Goal: Transaction & Acquisition: Purchase product/service

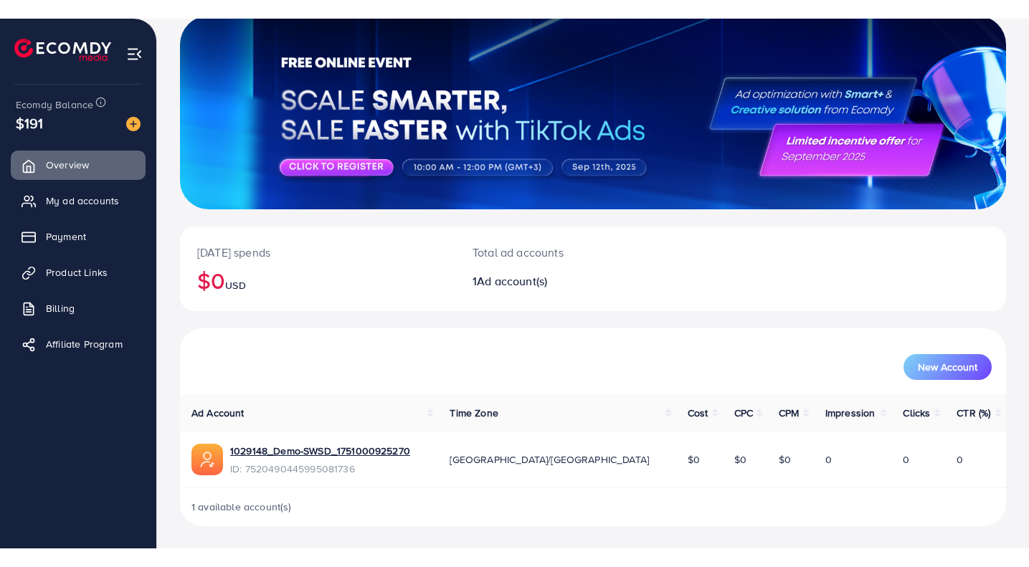
scroll to position [54, 0]
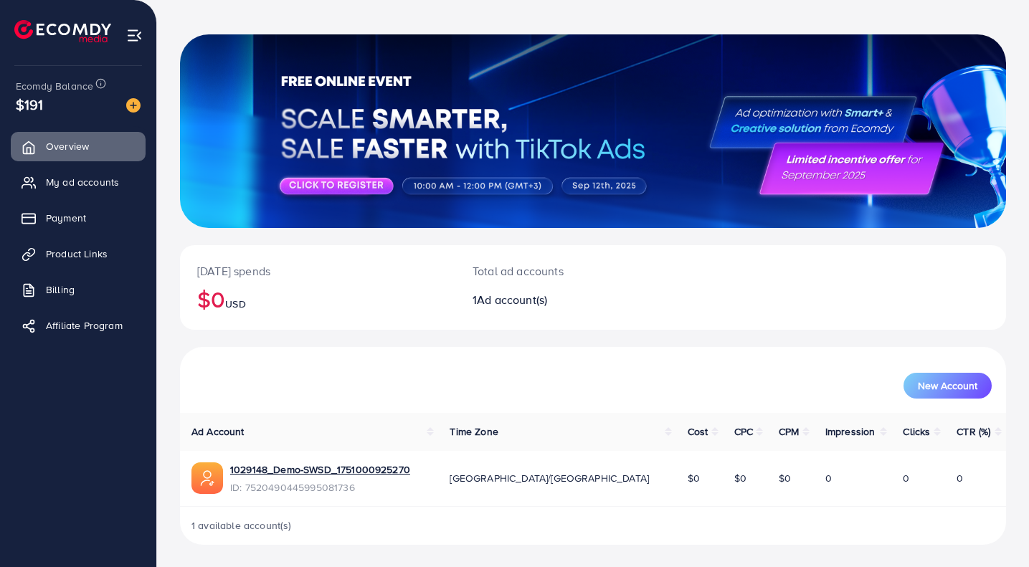
click at [85, 187] on span "My ad accounts" at bounding box center [82, 182] width 73 height 14
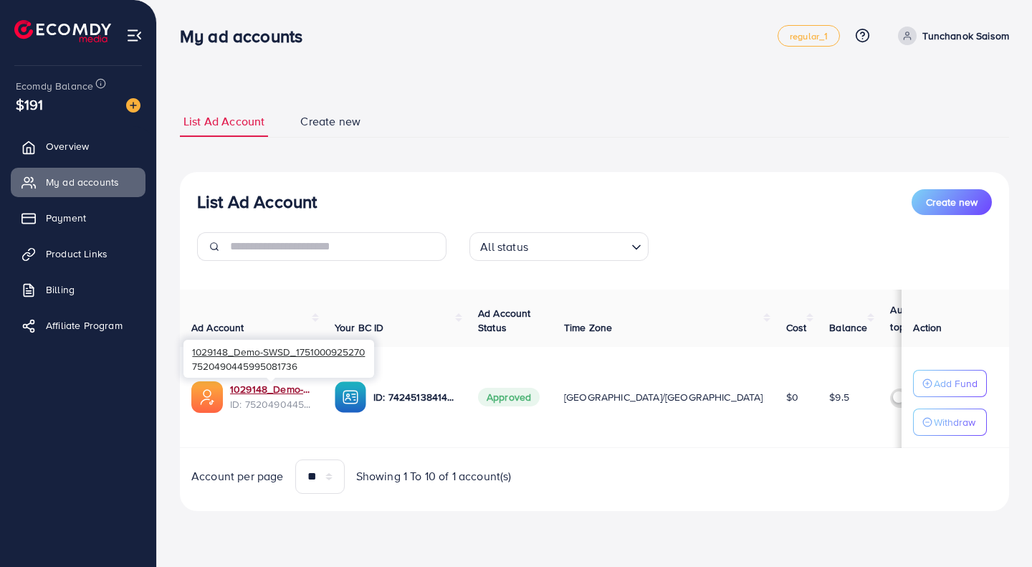
click at [268, 389] on link "1029148_Demo-SWSD_1751000925270" at bounding box center [271, 389] width 82 height 14
click at [64, 181] on span "My ad accounts" at bounding box center [82, 182] width 73 height 14
click at [269, 391] on link "1029148_Demo-SWSD_1751000925270" at bounding box center [271, 389] width 82 height 14
click at [280, 388] on link "1029148_Demo-SWSD_1751000925270" at bounding box center [271, 389] width 82 height 14
click at [907, 35] on icon at bounding box center [907, 36] width 10 height 10
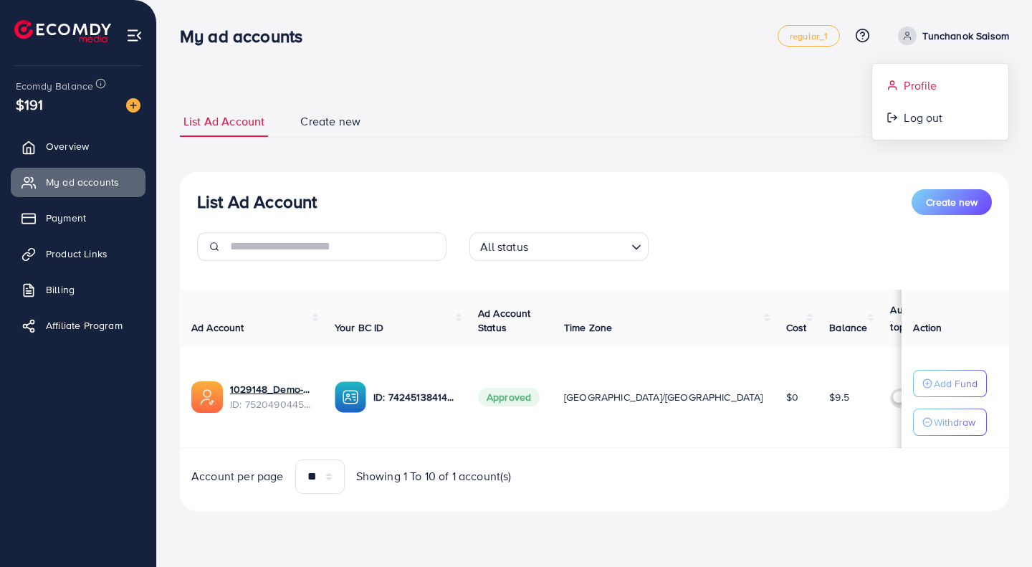
click at [904, 75] on link "Profile" at bounding box center [940, 86] width 136 height 32
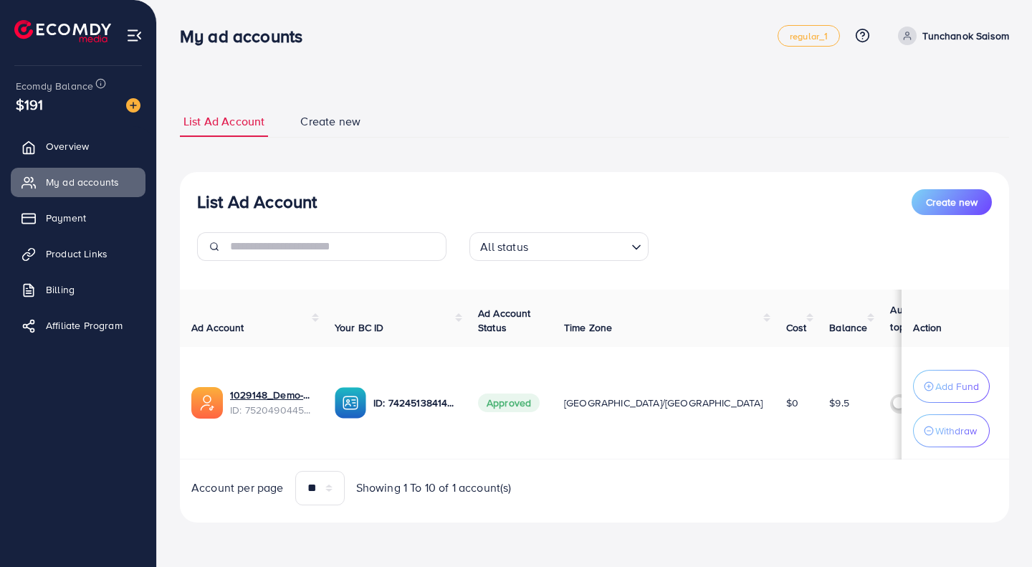
select select "********"
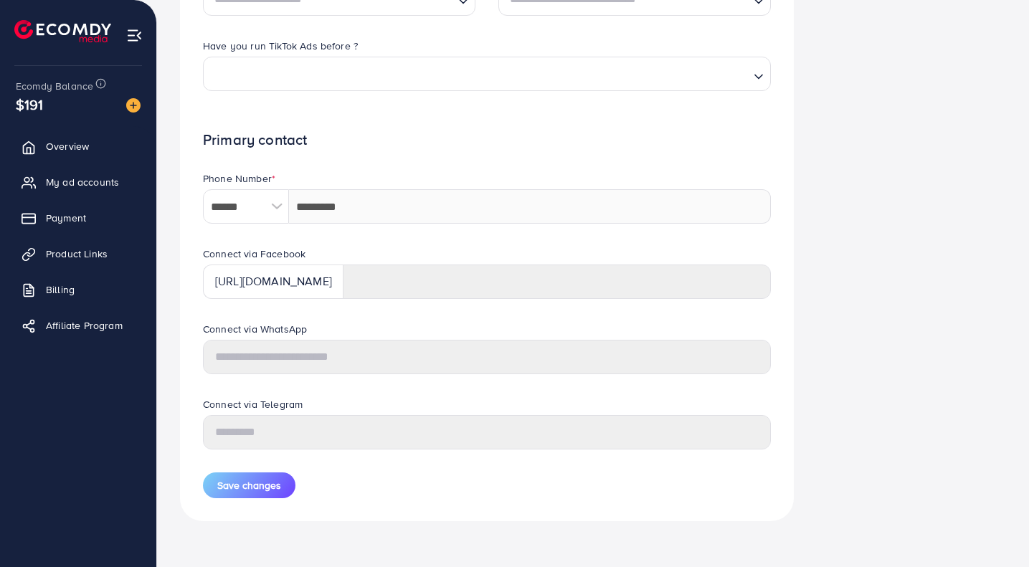
scroll to position [252, 0]
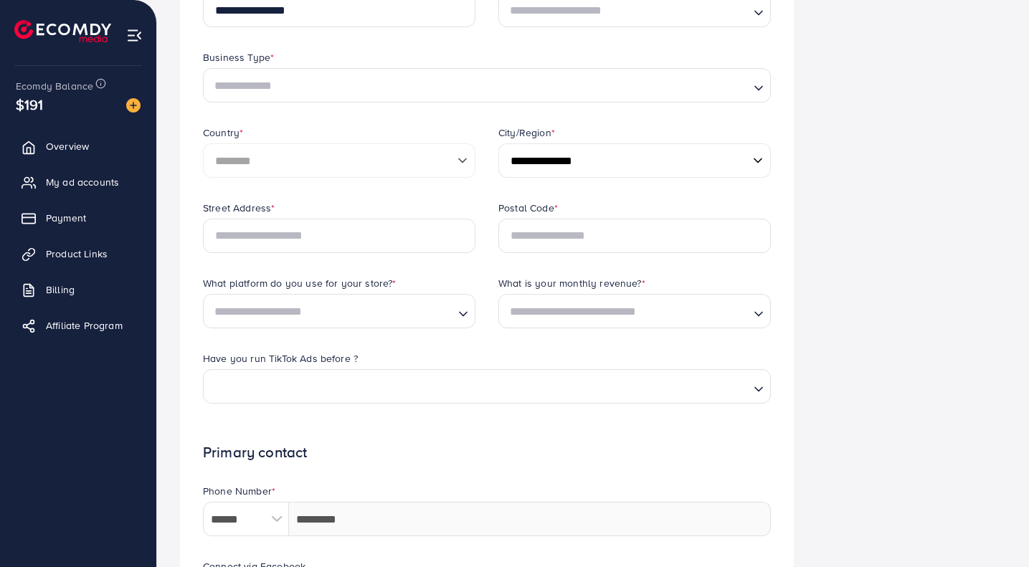
click at [87, 178] on span "My ad accounts" at bounding box center [82, 182] width 73 height 14
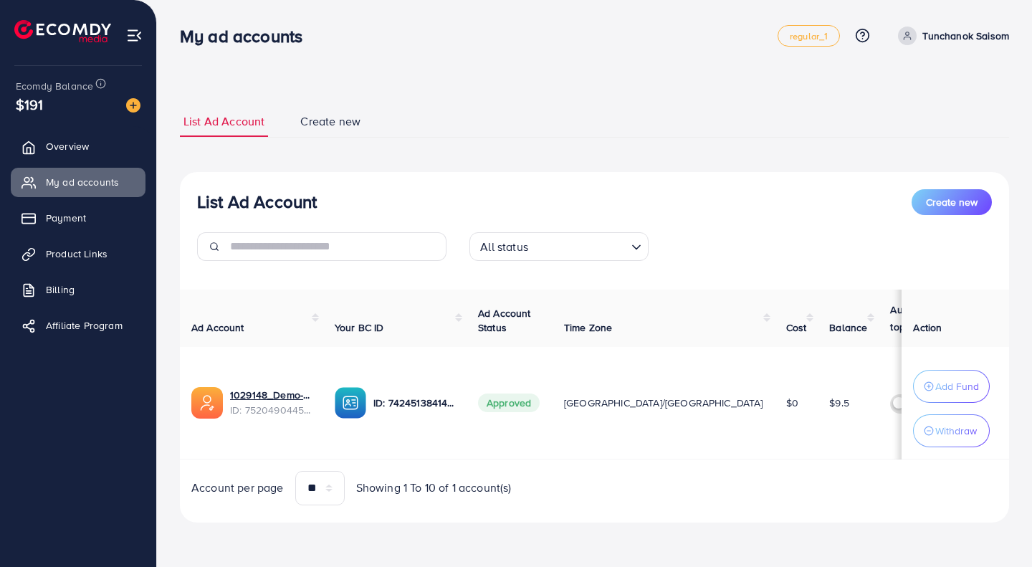
click at [81, 226] on link "Payment" at bounding box center [78, 218] width 135 height 29
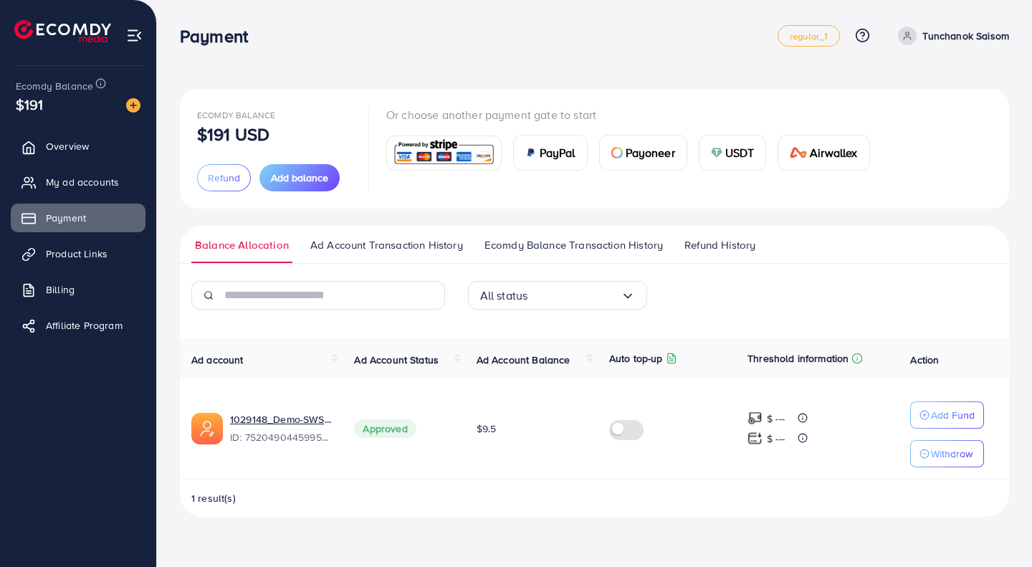
click at [75, 287] on span "Billing" at bounding box center [60, 289] width 29 height 14
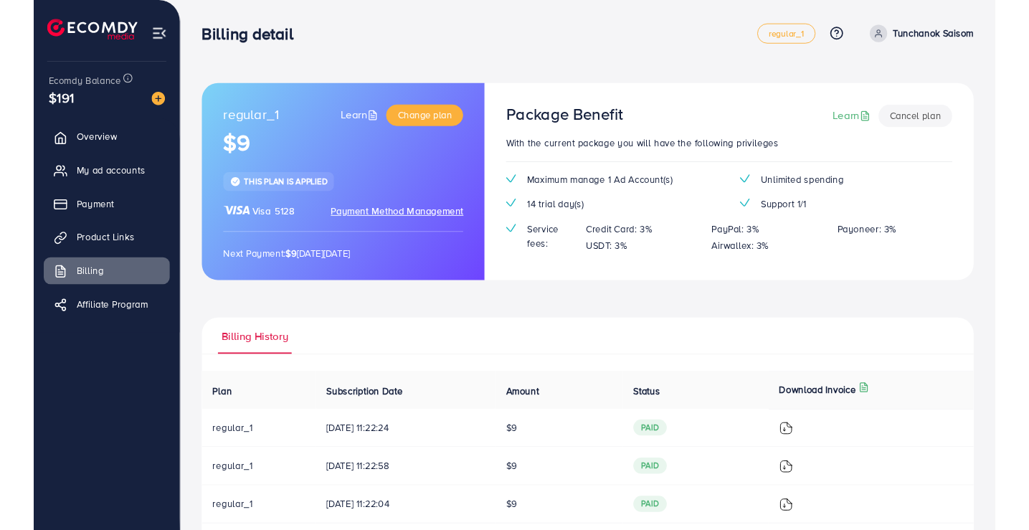
scroll to position [68, 0]
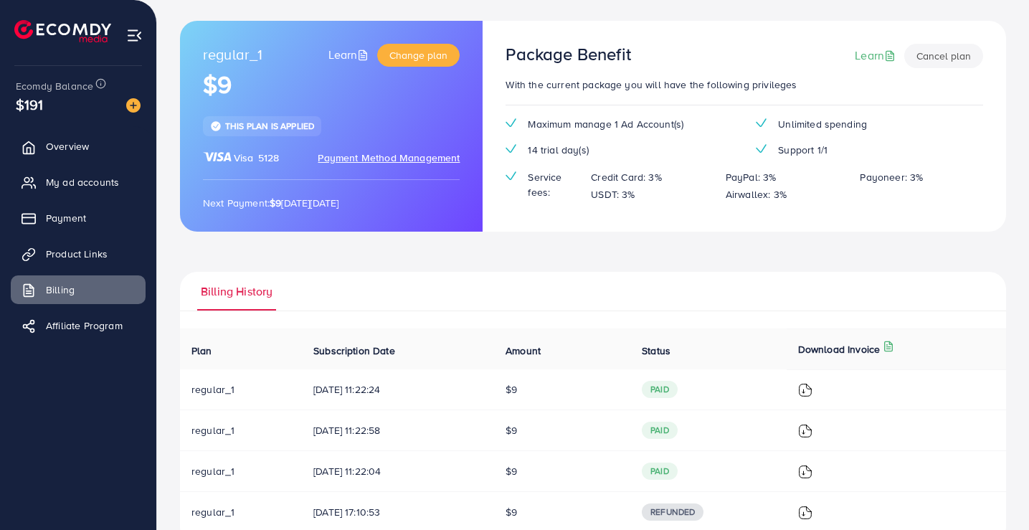
click at [85, 222] on span "Payment" at bounding box center [66, 218] width 40 height 14
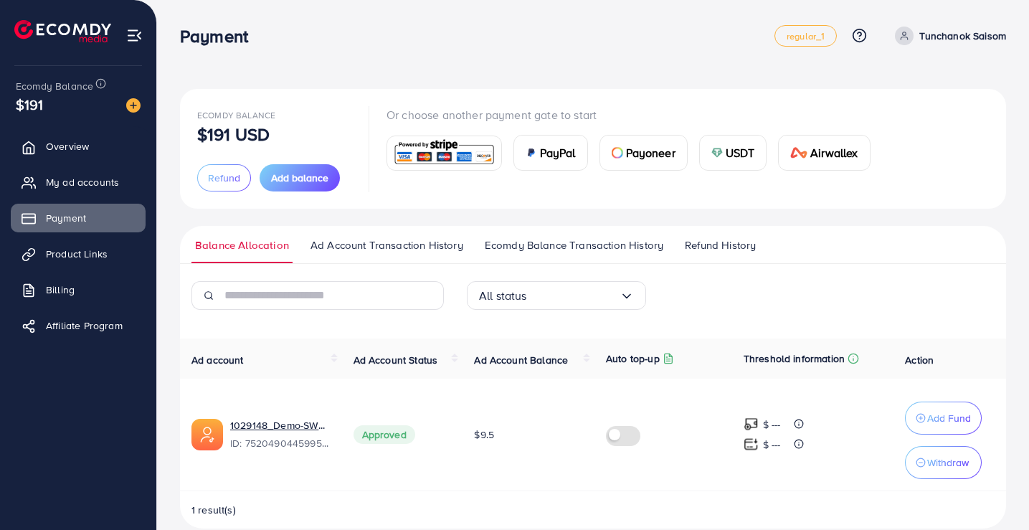
scroll to position [22, 0]
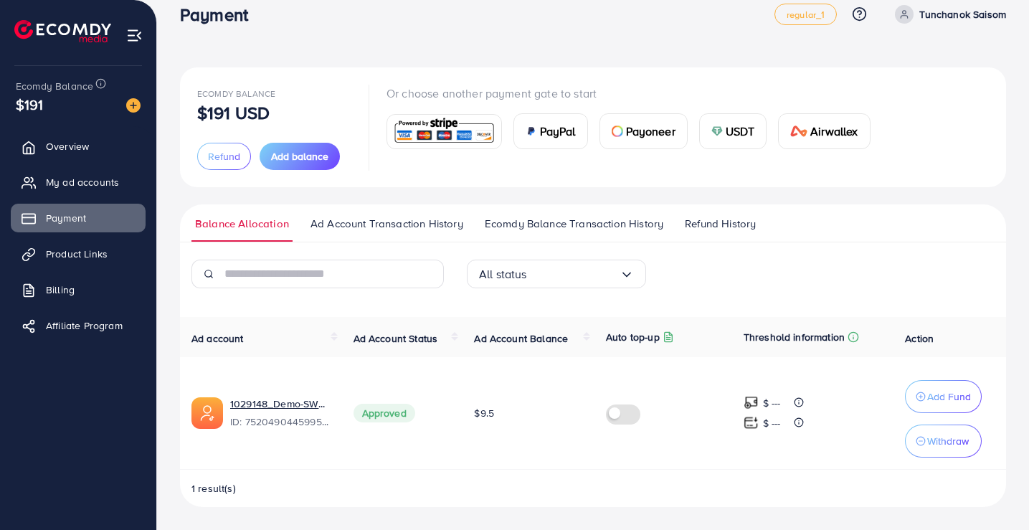
click at [275, 160] on span "Add balance" at bounding box center [299, 156] width 57 height 14
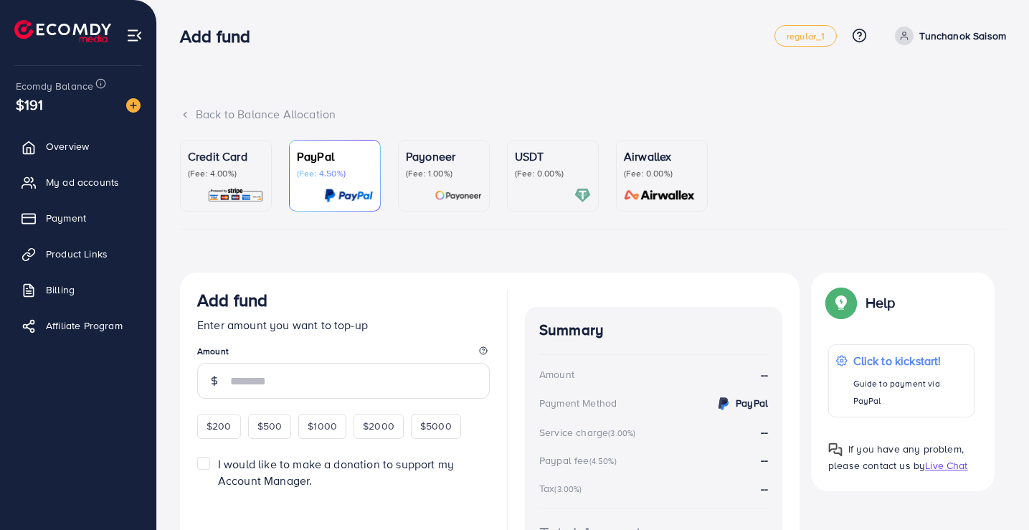
scroll to position [99, 0]
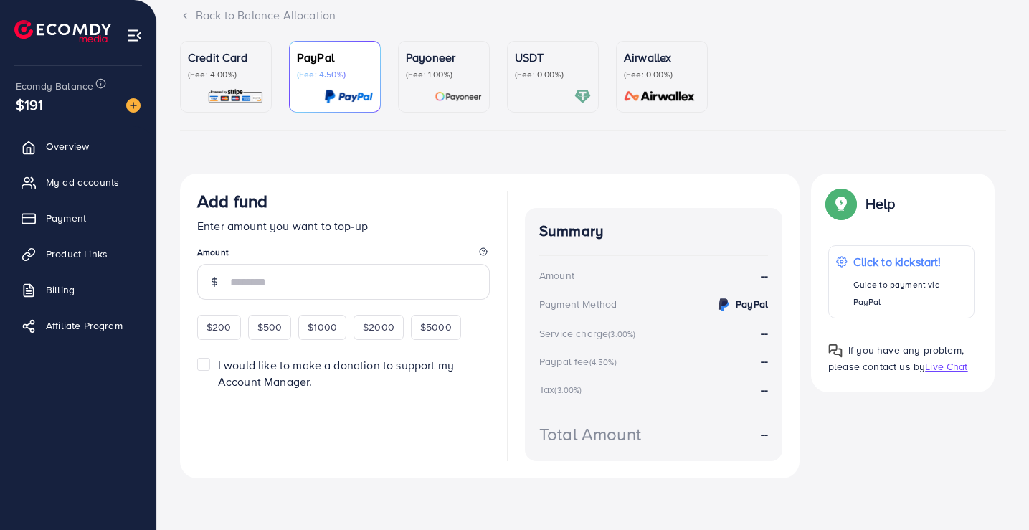
click at [221, 335] on div "$200" at bounding box center [219, 327] width 44 height 24
type input "***"
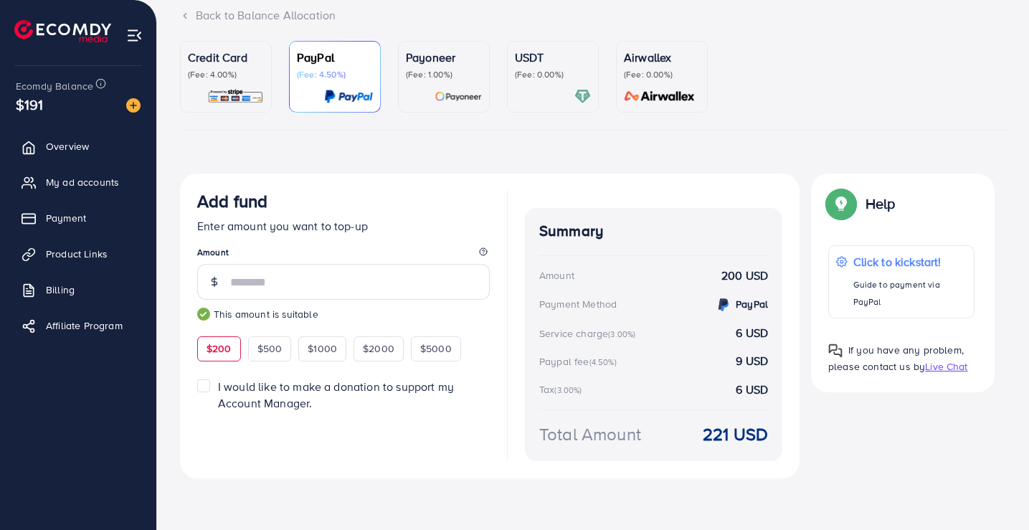
click at [218, 386] on label "I would like to make a donation to support my Account Manager." at bounding box center [354, 394] width 272 height 33
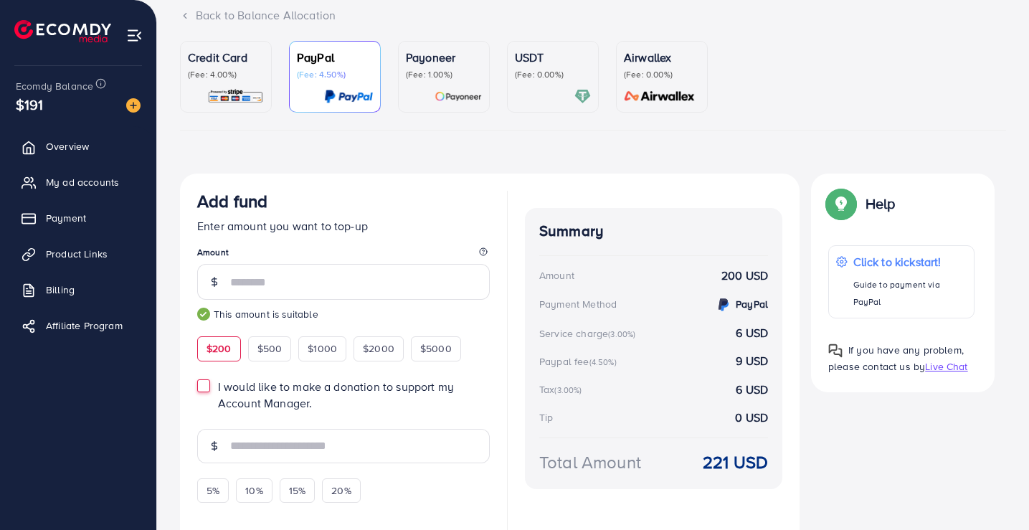
scroll to position [187, 0]
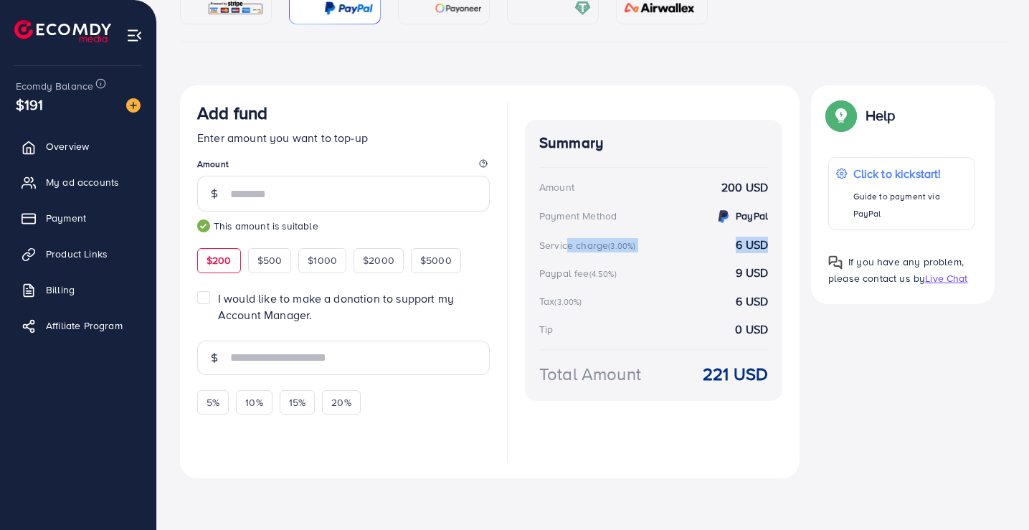
drag, startPoint x: 561, startPoint y: 247, endPoint x: 772, endPoint y: 251, distance: 211.5
click at [772, 251] on div "Summary Amount 200 USD Payment Method PayPal Service charge (3.00%) 6 USD Paypa…" at bounding box center [653, 260] width 257 height 281
click at [49, 292] on span "Billing" at bounding box center [60, 289] width 29 height 14
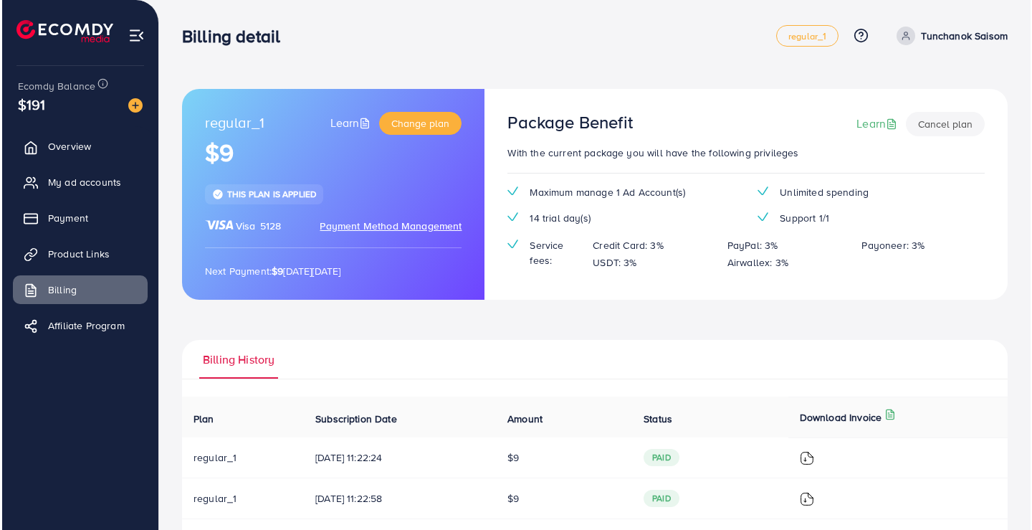
scroll to position [105, 0]
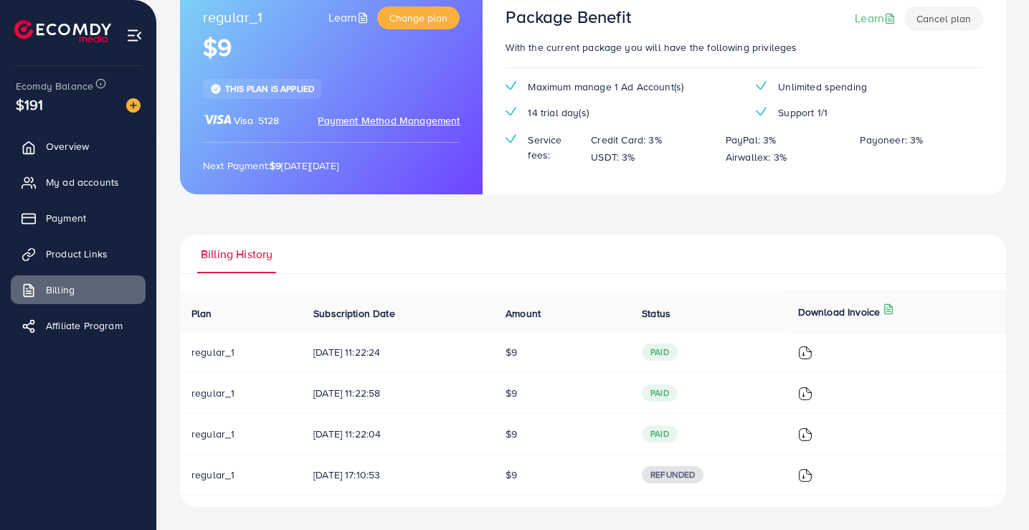
click at [812, 353] on img at bounding box center [805, 352] width 14 height 14
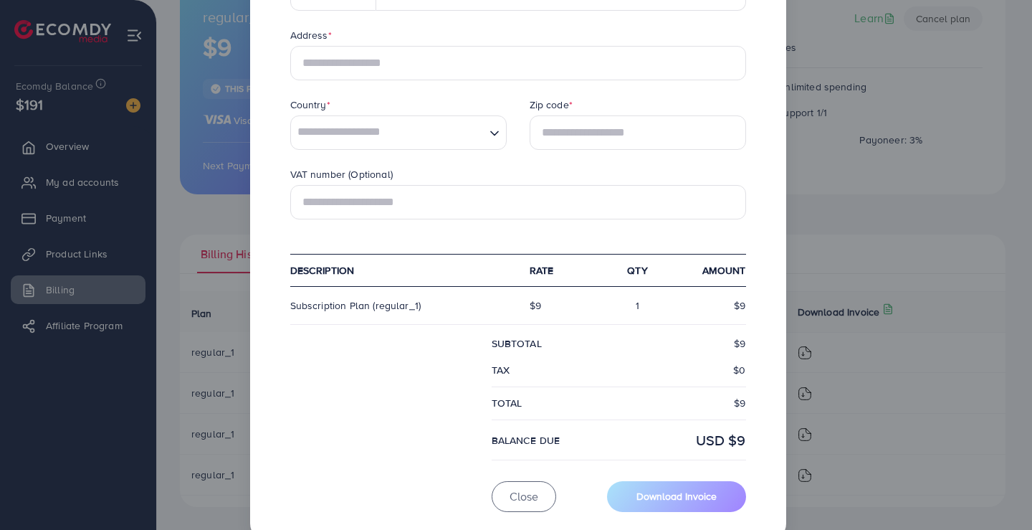
scroll to position [404, 0]
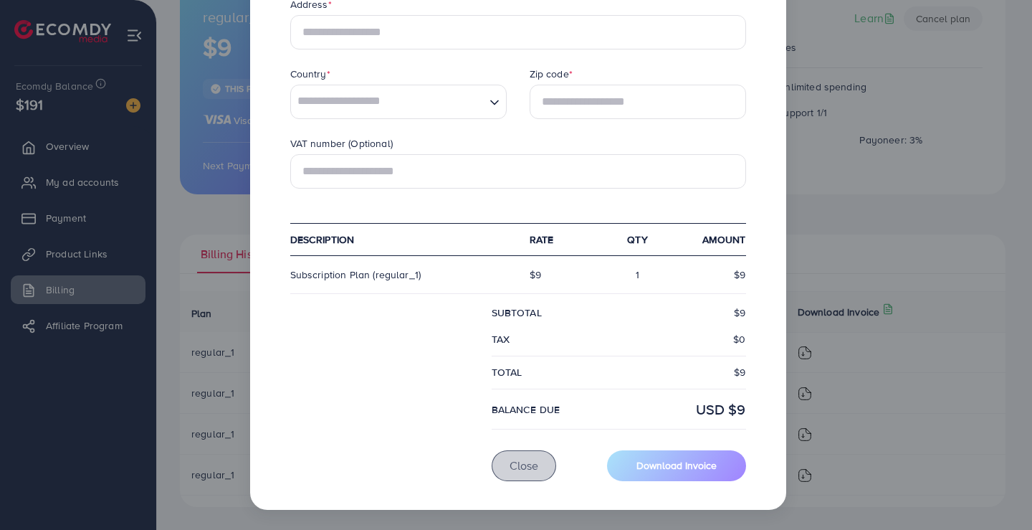
click at [507, 477] on button "Close" at bounding box center [524, 465] width 65 height 31
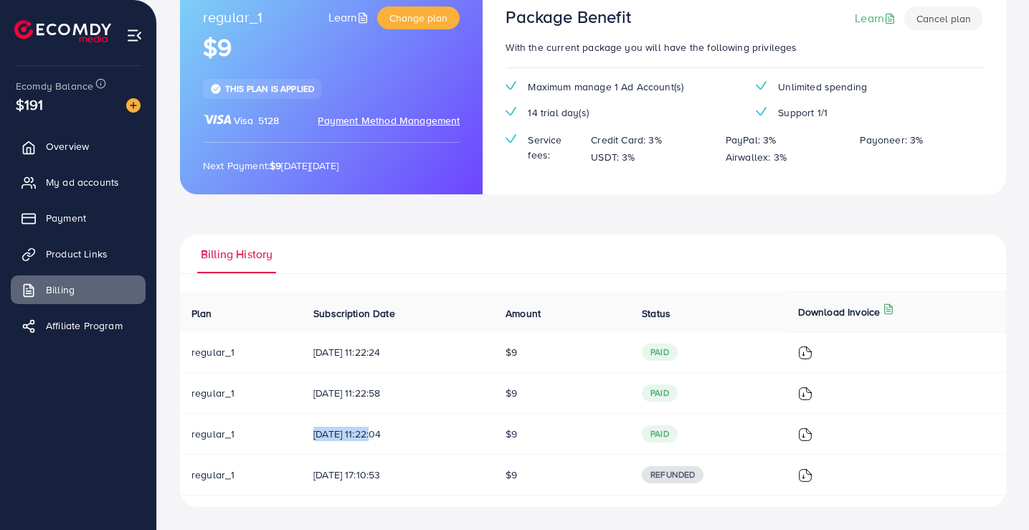
drag, startPoint x: 301, startPoint y: 431, endPoint x: 371, endPoint y: 437, distance: 69.8
click at [371, 437] on td "[DATE] 11:22:04" at bounding box center [398, 434] width 192 height 41
drag, startPoint x: 307, startPoint y: 391, endPoint x: 363, endPoint y: 394, distance: 56.0
click at [363, 394] on td "[DATE] 11:22:58" at bounding box center [398, 393] width 192 height 41
click at [417, 388] on span "[DATE] 11:22:58" at bounding box center [397, 393] width 169 height 14
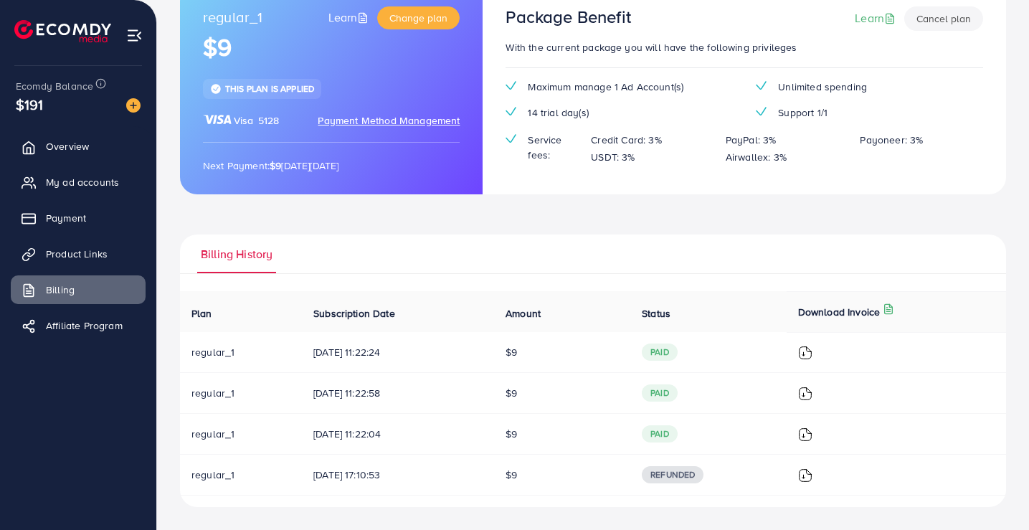
click at [812, 388] on img at bounding box center [805, 393] width 14 height 14
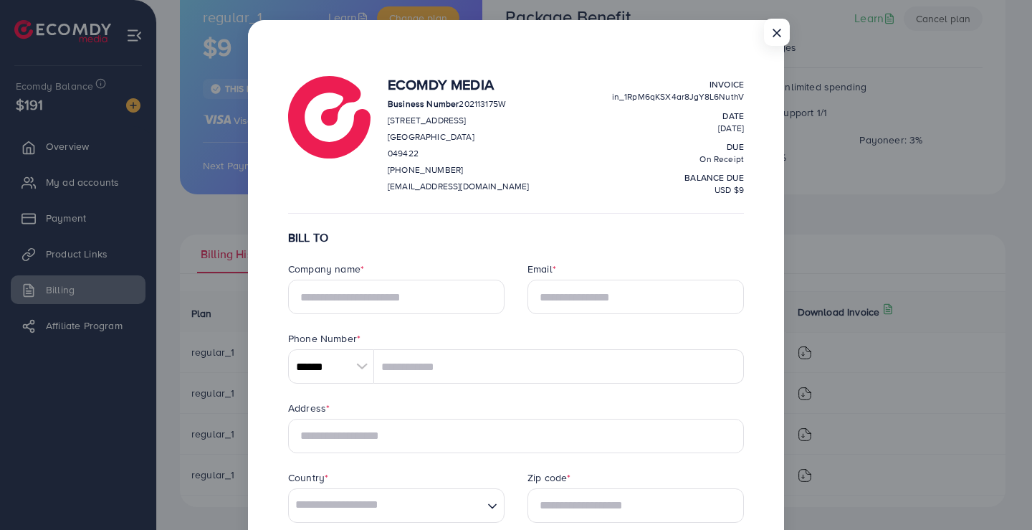
scroll to position [0, 0]
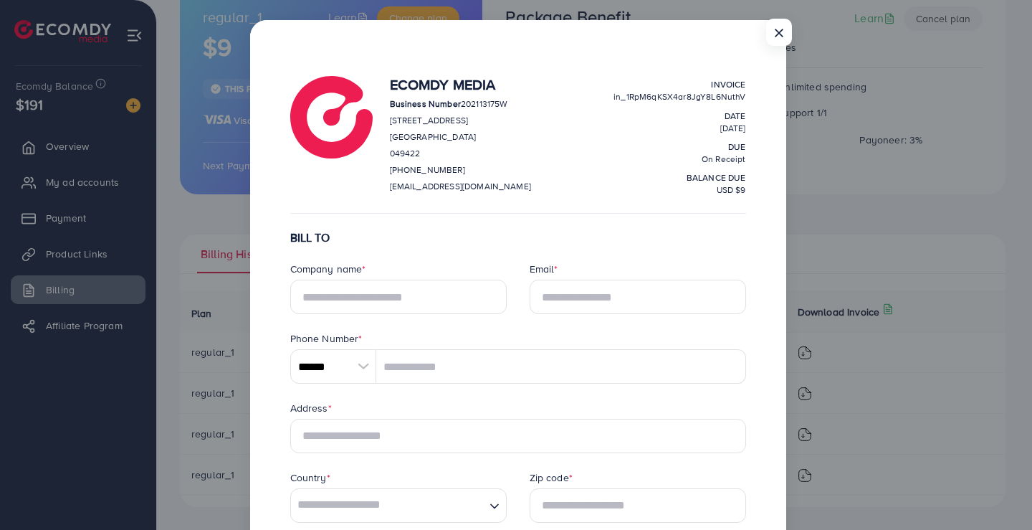
drag, startPoint x: 743, startPoint y: 97, endPoint x: 609, endPoint y: 96, distance: 134.8
click at [609, 96] on div "Ecomdy Media Business Number 202113175W [STREET_ADDRESS] [PHONE_NUMBER] [EMAIL_…" at bounding box center [568, 138] width 356 height 125
click at [738, 99] on span "in_1RpM6qKSX4ar8JgY8L6NuthV" at bounding box center [680, 96] width 132 height 12
drag, startPoint x: 743, startPoint y: 99, endPoint x: 599, endPoint y: 91, distance: 143.6
click at [599, 91] on div "Ecomdy Media Business Number 202113175W [STREET_ADDRESS] [PHONE_NUMBER] [EMAIL_…" at bounding box center [568, 138] width 356 height 125
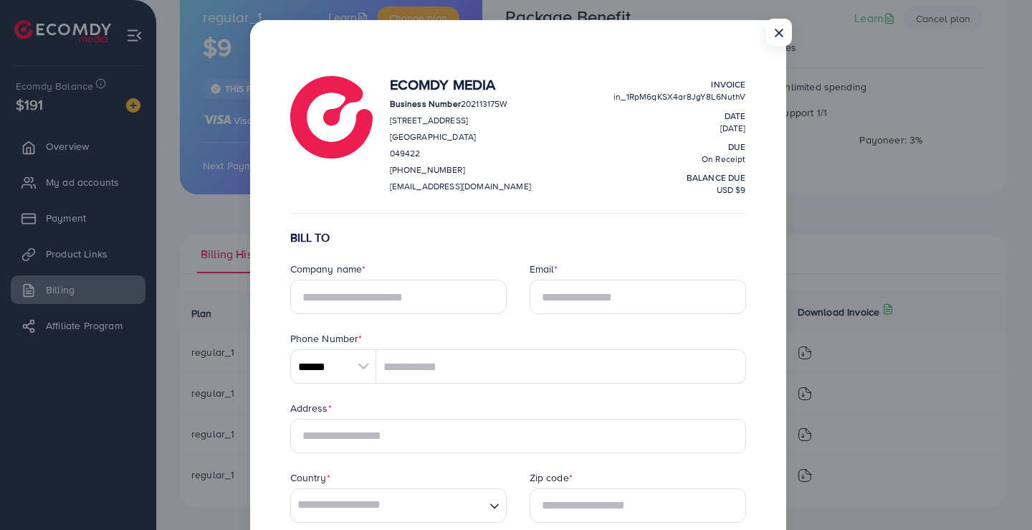
click at [664, 95] on span "in_1RpM6qKSX4ar8JgY8L6NuthV" at bounding box center [680, 96] width 132 height 12
drag, startPoint x: 747, startPoint y: 98, endPoint x: 616, endPoint y: 99, distance: 131.2
click at [616, 99] on div "Ecomdy Media Business Number 202113175W [STREET_ADDRESS] [PHONE_NUMBER] [EMAIL_…" at bounding box center [518, 480] width 490 height 820
click at [778, 29] on button "×" at bounding box center [777, 35] width 26 height 27
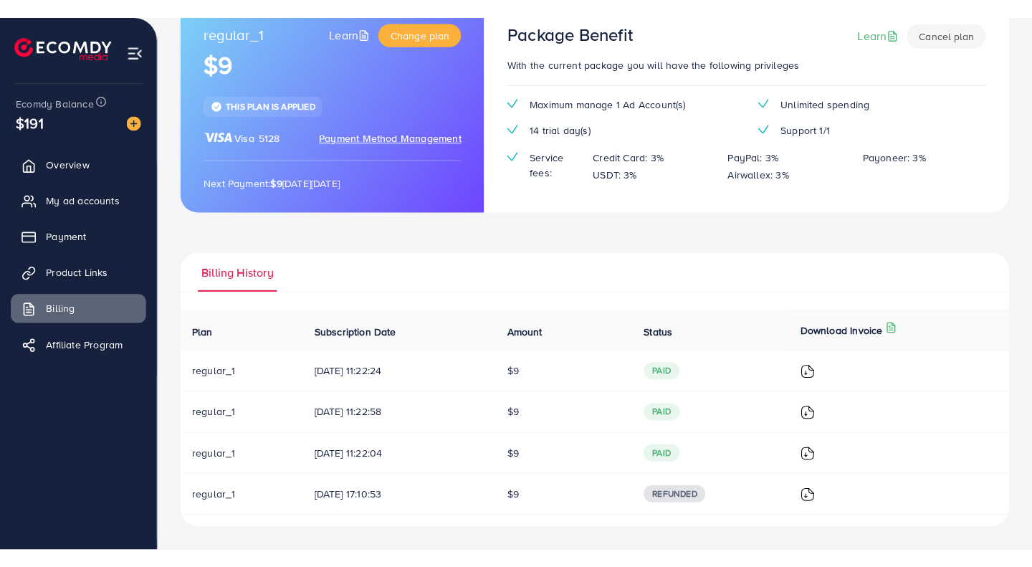
scroll to position [68, 0]
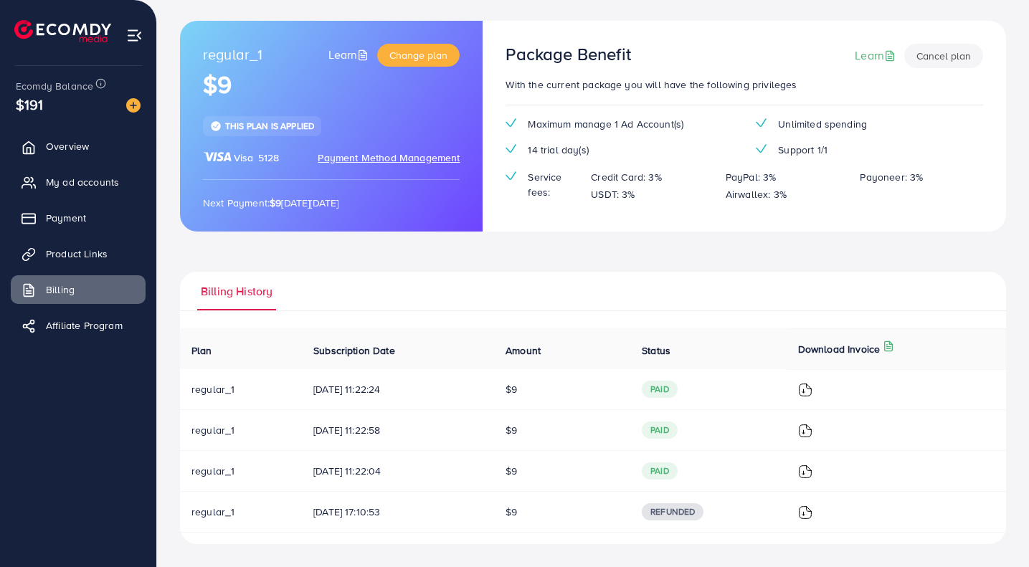
click at [810, 383] on img at bounding box center [805, 390] width 14 height 14
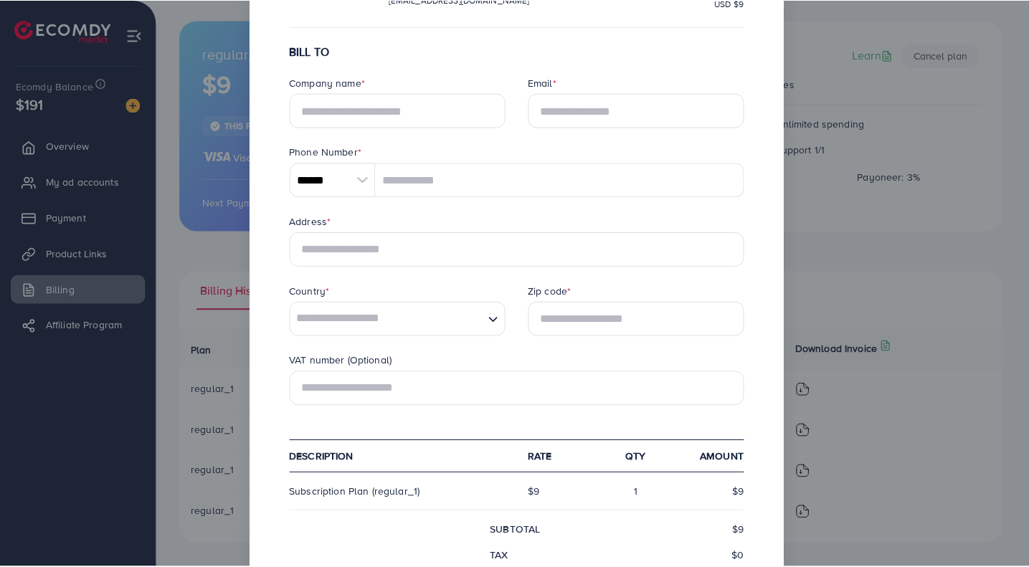
scroll to position [366, 0]
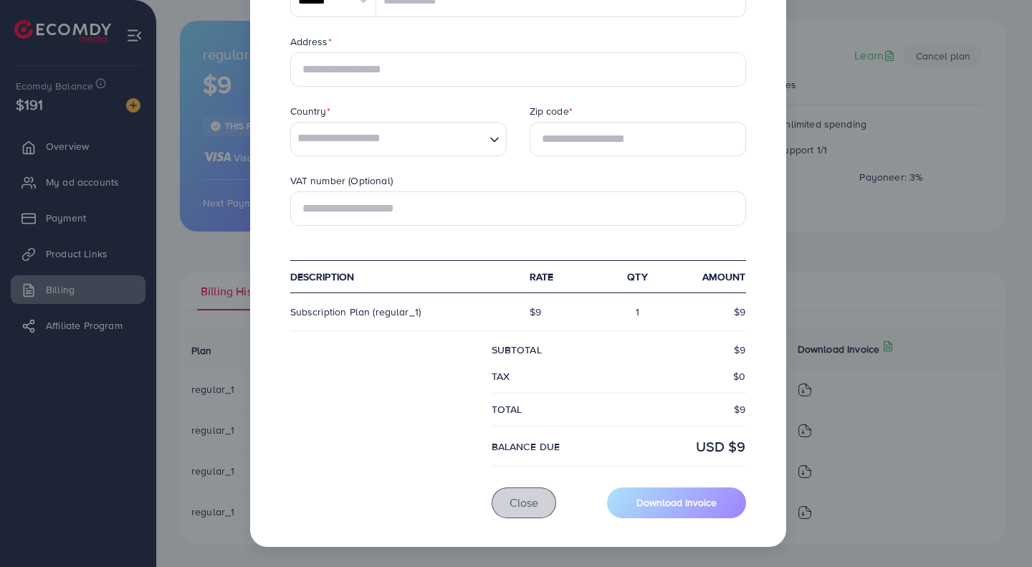
click at [518, 496] on span "Close" at bounding box center [524, 503] width 29 height 16
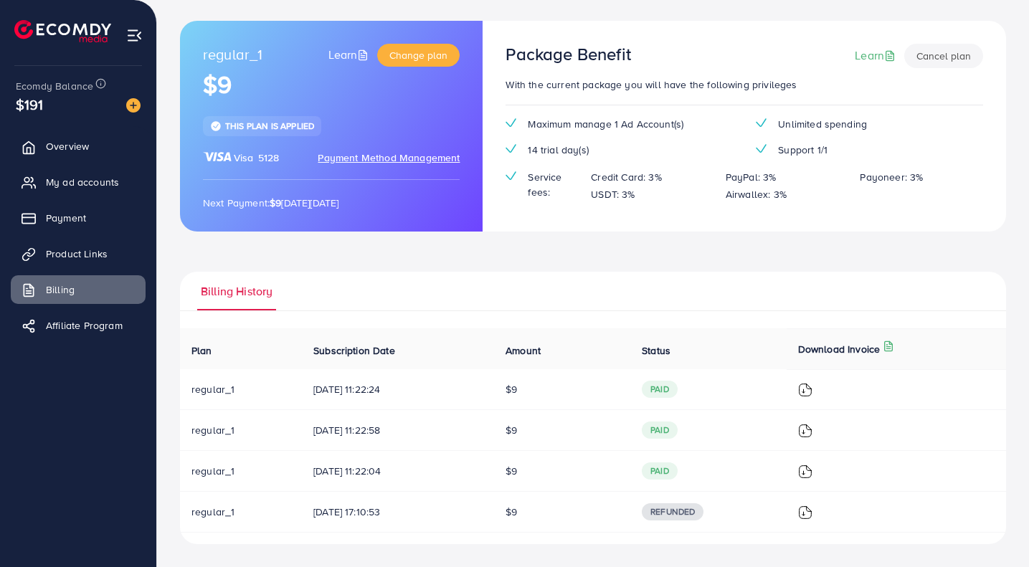
click at [70, 224] on span "Payment" at bounding box center [66, 218] width 40 height 14
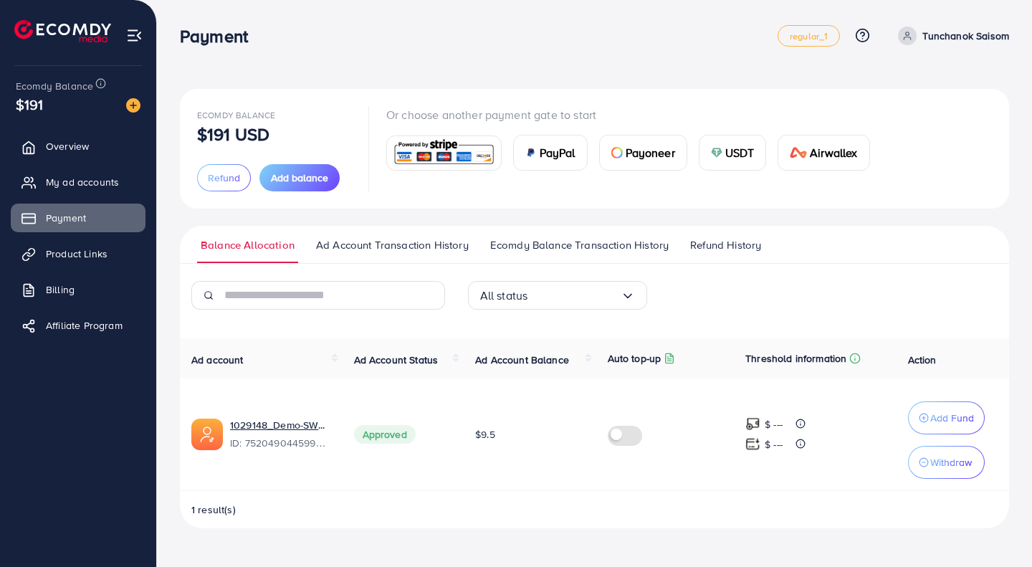
click at [292, 181] on span "Add balance" at bounding box center [299, 178] width 57 height 14
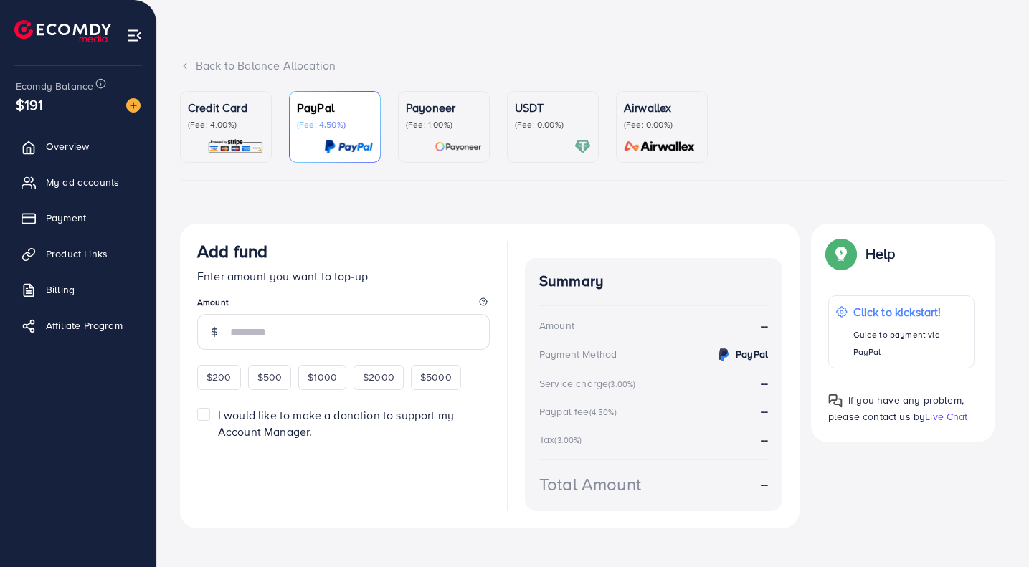
scroll to position [50, 0]
click at [295, 419] on span "I would like to make a donation to support my Account Manager." at bounding box center [336, 422] width 236 height 32
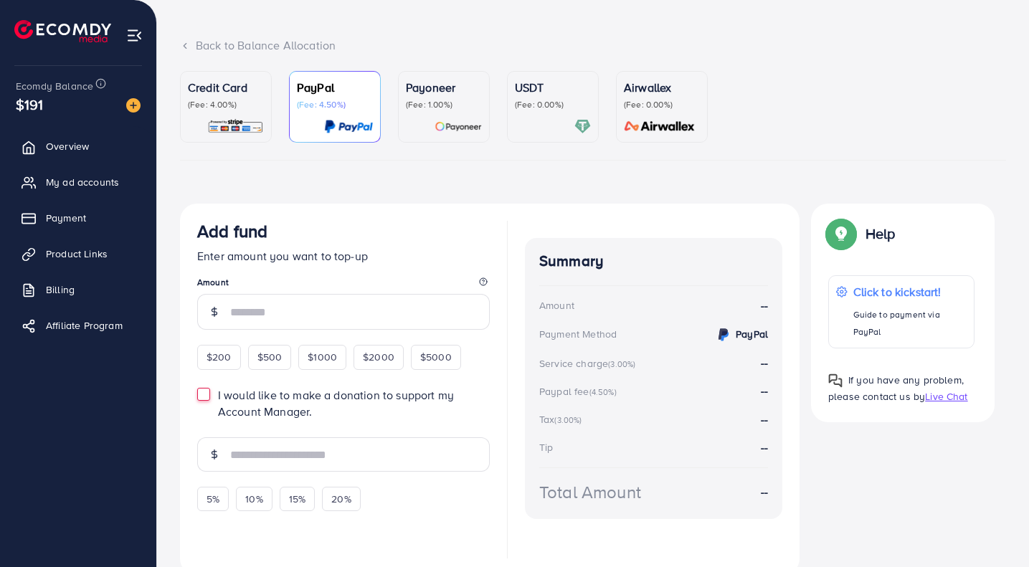
scroll to position [70, 0]
click at [292, 394] on span "I would like to make a donation to support my Account Manager." at bounding box center [336, 402] width 236 height 32
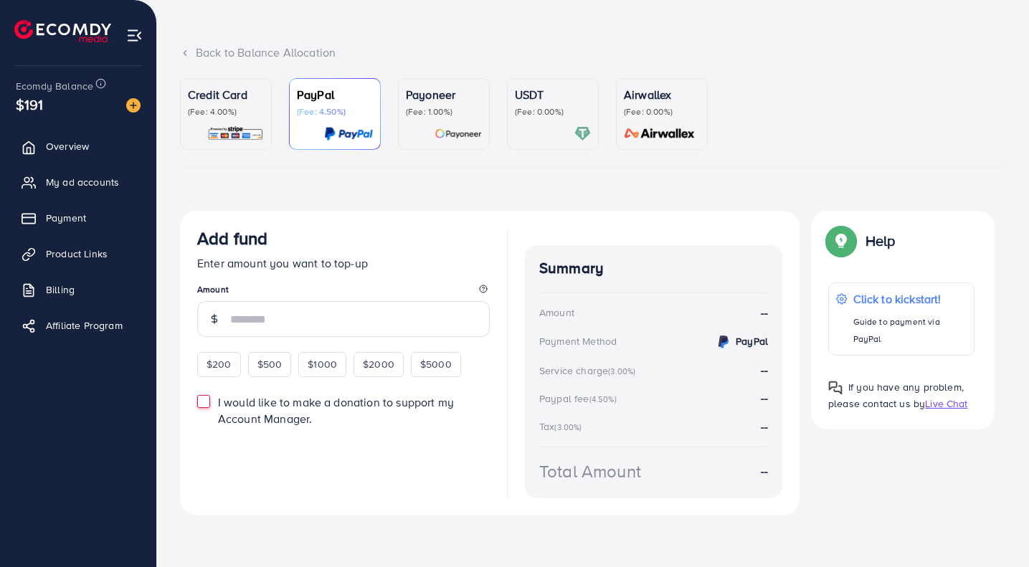
scroll to position [62, 0]
click at [329, 402] on span "I would like to make a donation to support my Account Manager." at bounding box center [336, 410] width 236 height 32
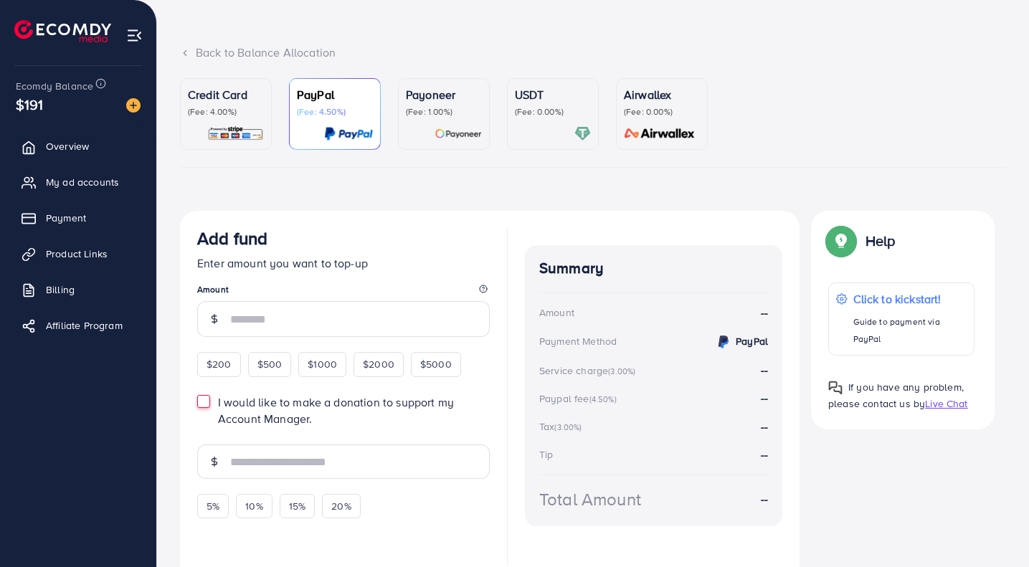
scroll to position [128, 0]
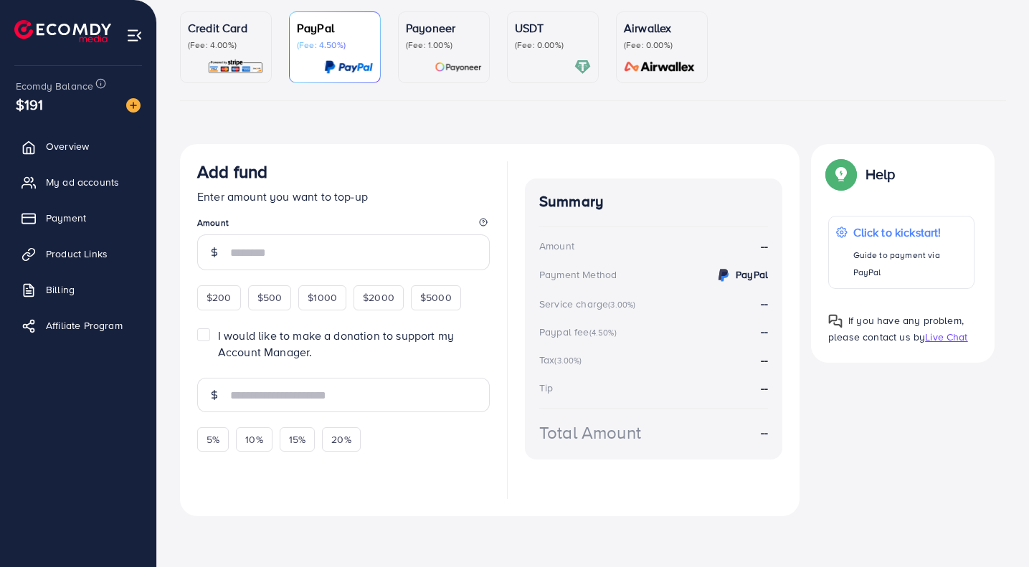
click at [217, 296] on span "$200" at bounding box center [218, 297] width 25 height 14
type input "***"
